Goal: Transaction & Acquisition: Purchase product/service

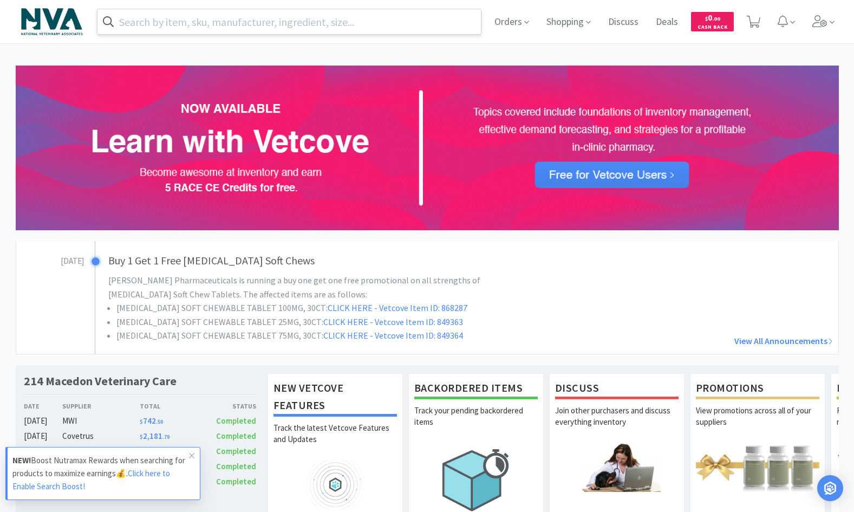
click at [135, 24] on input "text" at bounding box center [290, 21] width 384 height 25
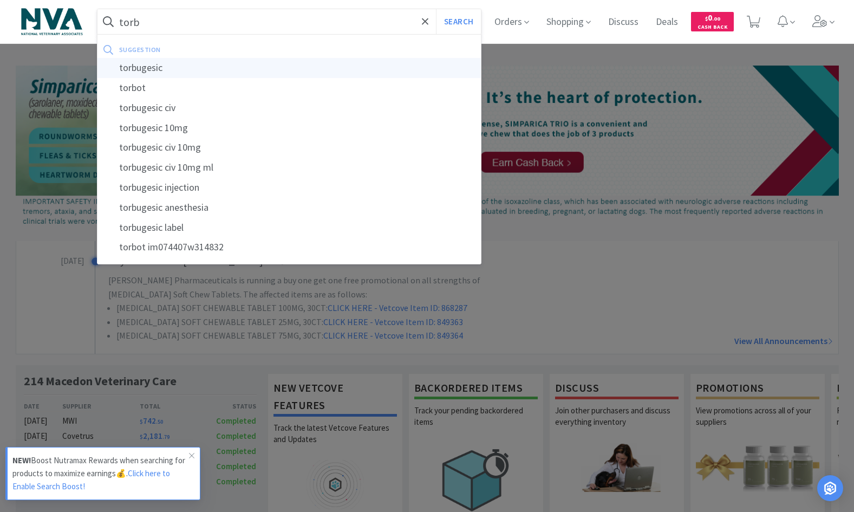
click at [144, 70] on div "torbugesic" at bounding box center [290, 68] width 384 height 20
type input "torbugesic"
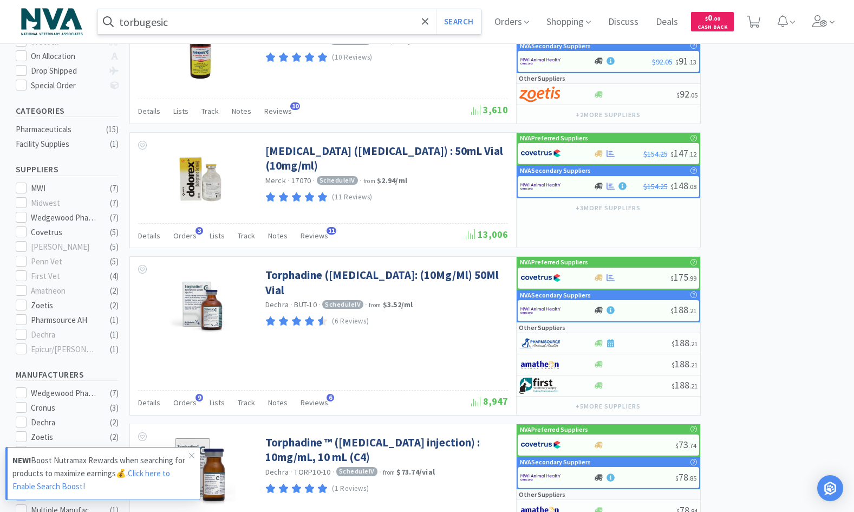
scroll to position [226, 0]
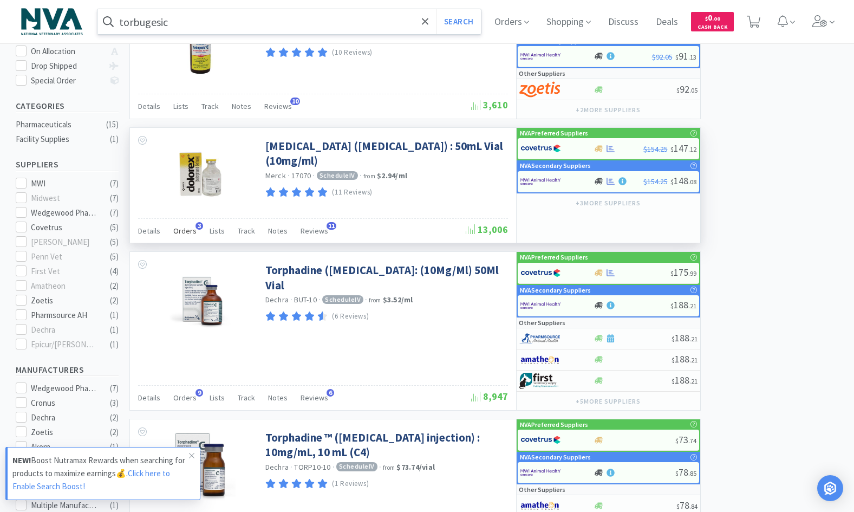
click at [187, 231] on span "Orders" at bounding box center [184, 231] width 23 height 10
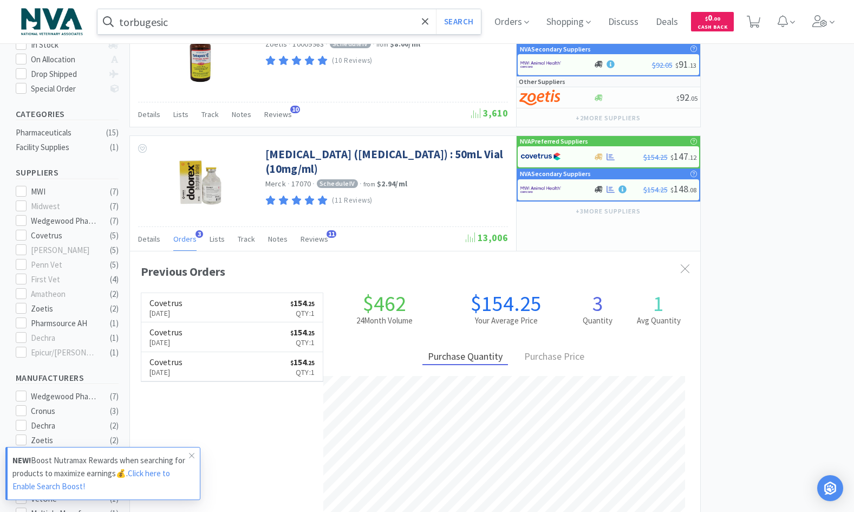
scroll to position [0, 0]
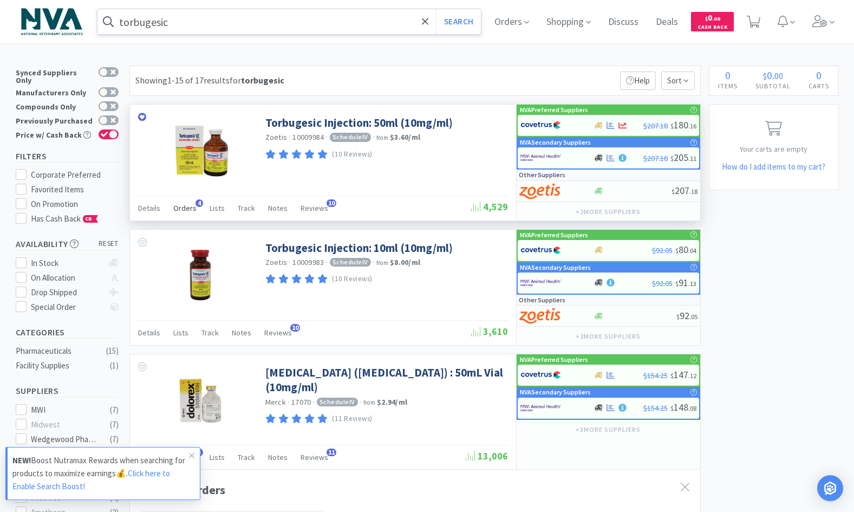
click at [183, 207] on span "Orders" at bounding box center [184, 208] width 23 height 10
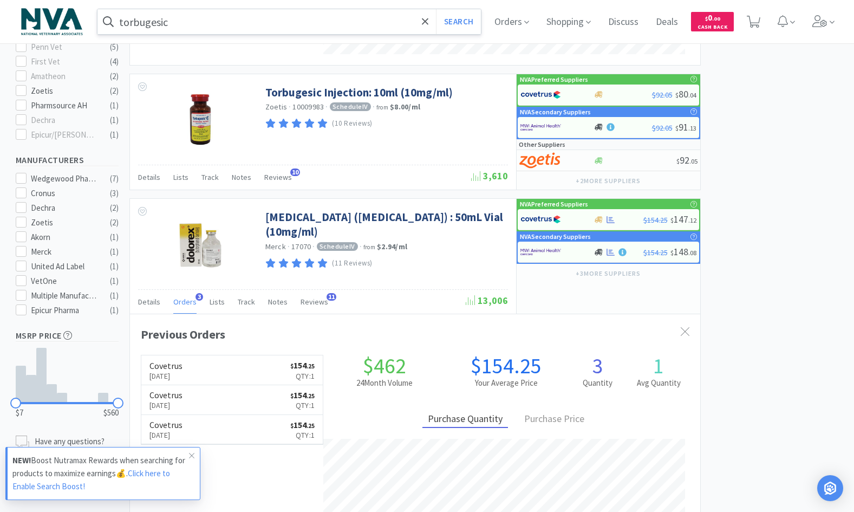
scroll to position [430, 0]
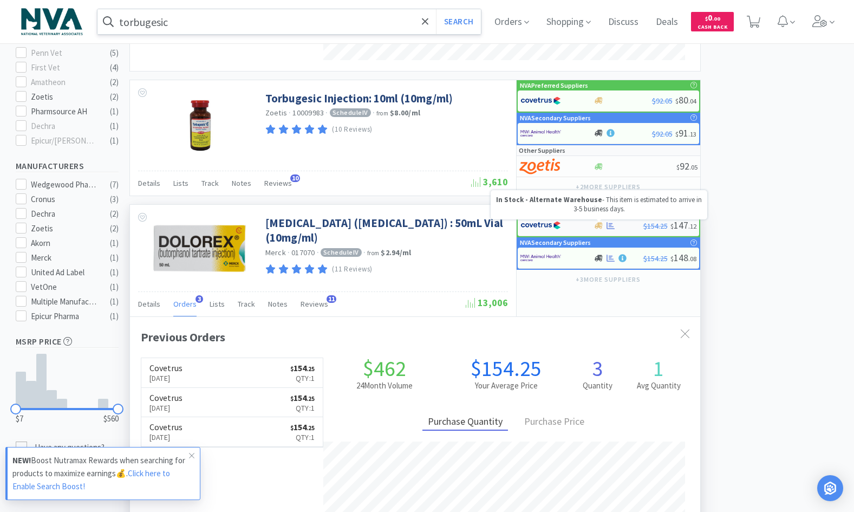
click at [600, 226] on icon at bounding box center [599, 225] width 8 height 7
select select "1"
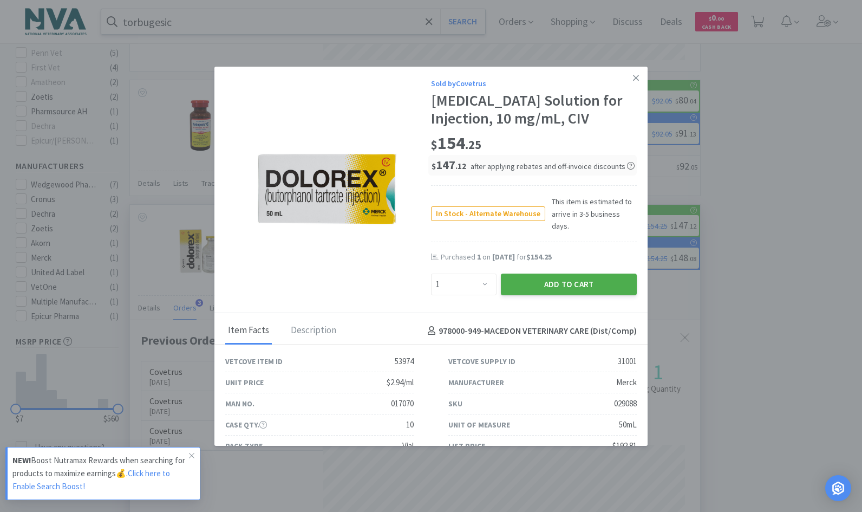
click at [538, 277] on button "Add to Cart" at bounding box center [569, 285] width 136 height 22
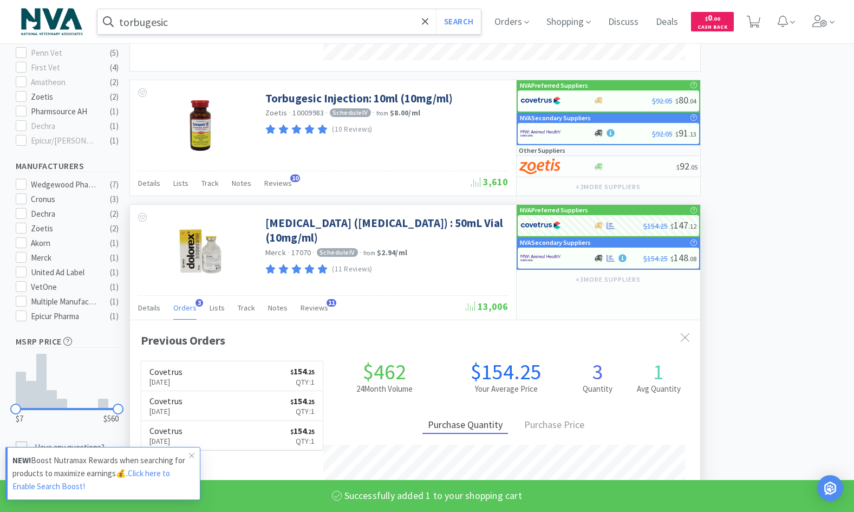
select select "1"
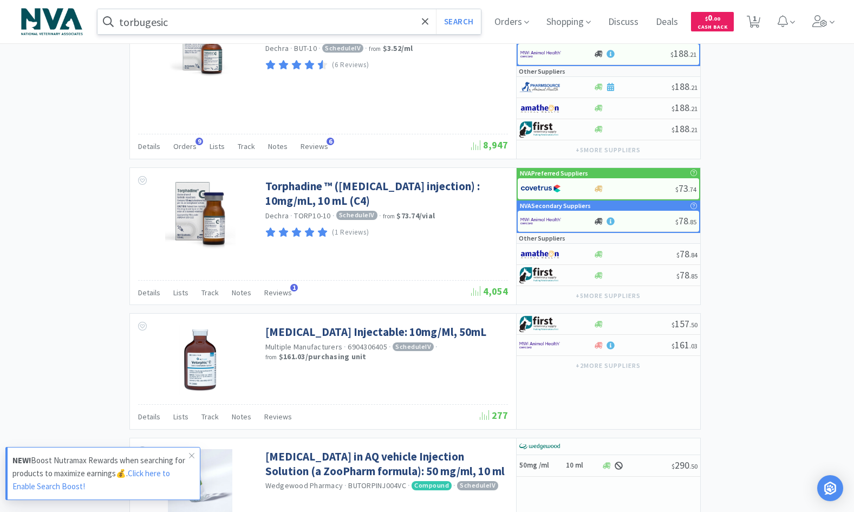
scroll to position [1063, 0]
